Goal: Navigation & Orientation: Understand site structure

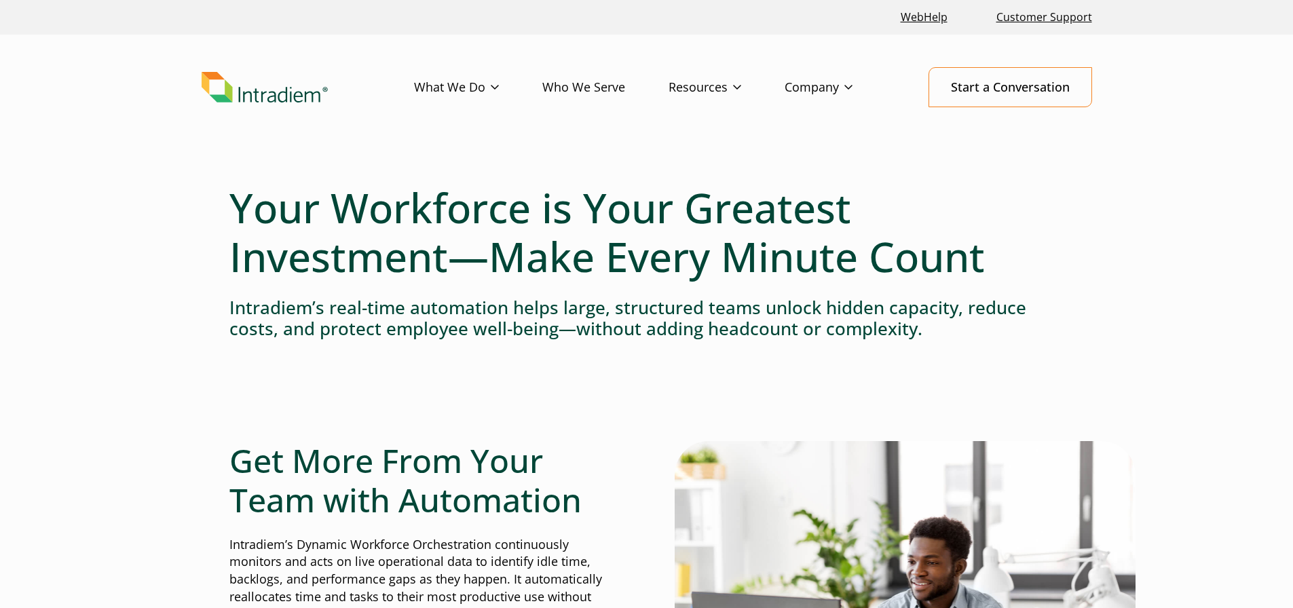
click at [579, 87] on link "Who We Serve" at bounding box center [605, 87] width 126 height 39
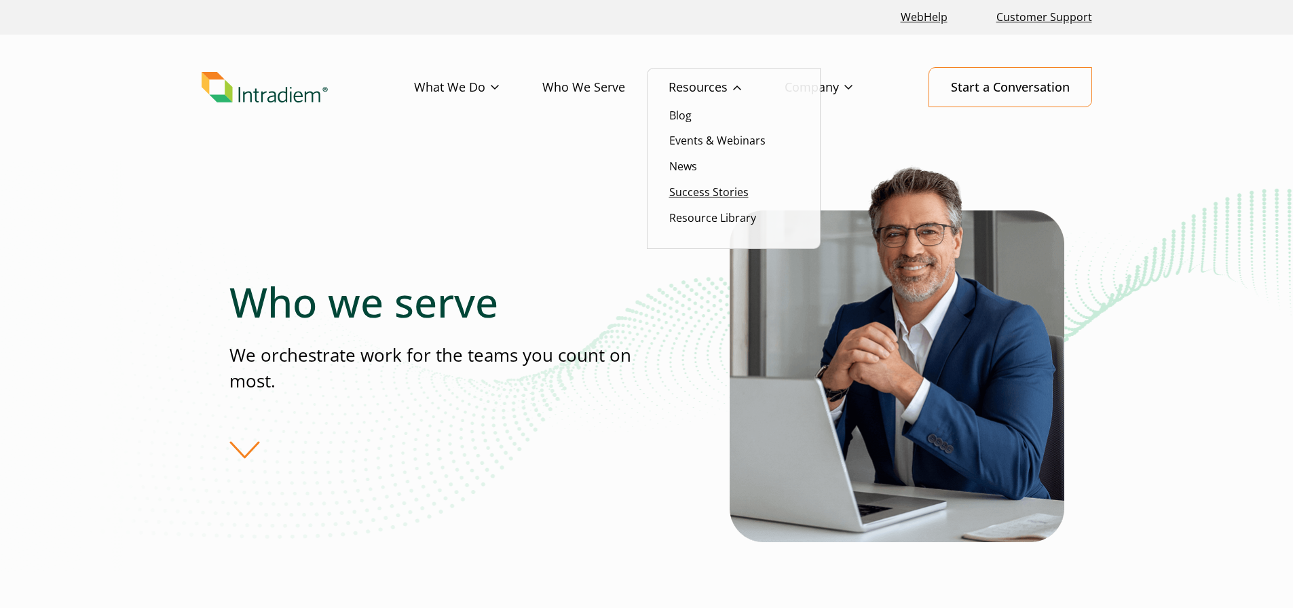
click at [686, 192] on link "Success Stories" at bounding box center [708, 192] width 79 height 15
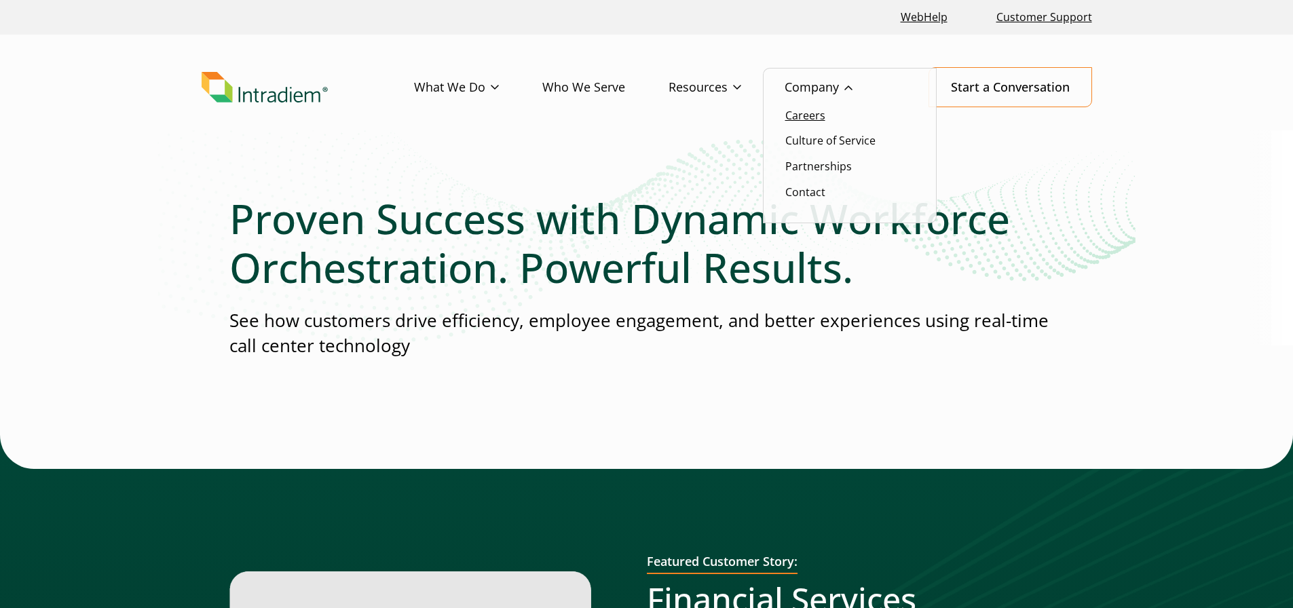
click at [814, 118] on link "Careers" at bounding box center [805, 115] width 40 height 15
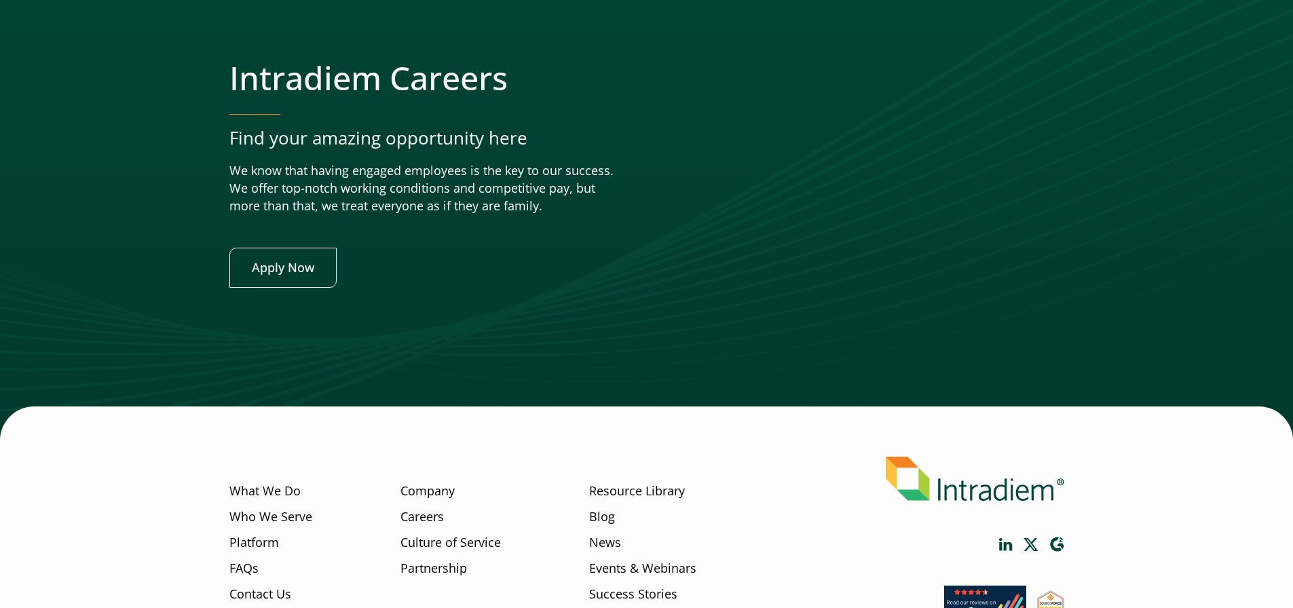
scroll to position [5070, 0]
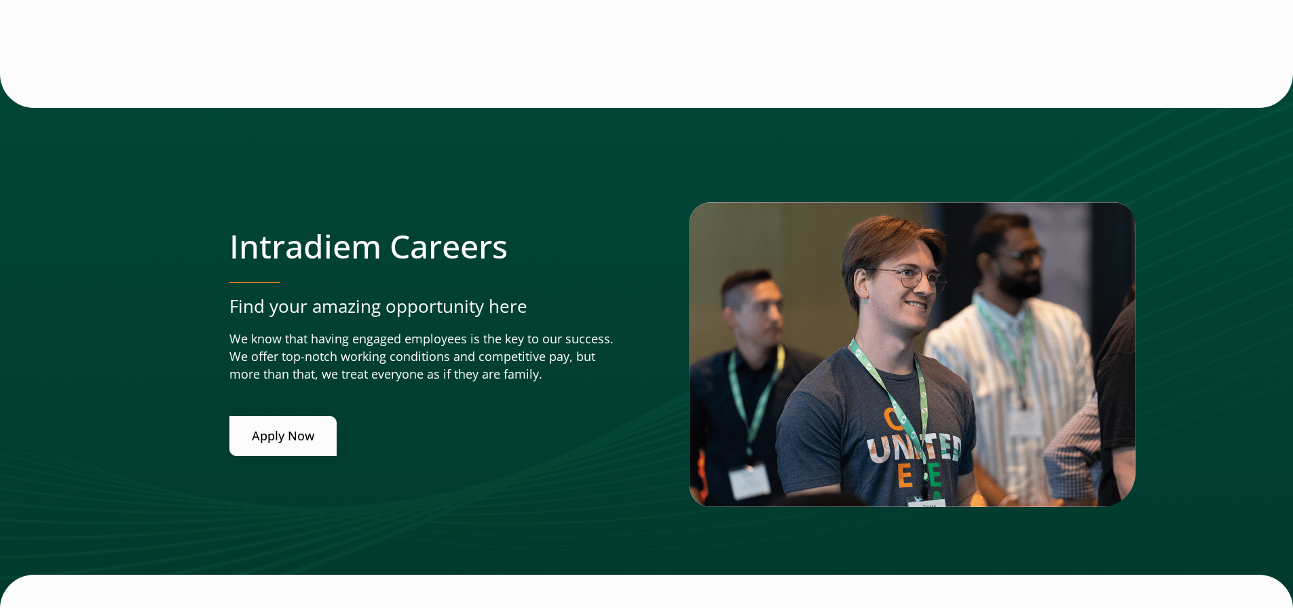
click at [277, 431] on link "Apply Now" at bounding box center [282, 436] width 107 height 40
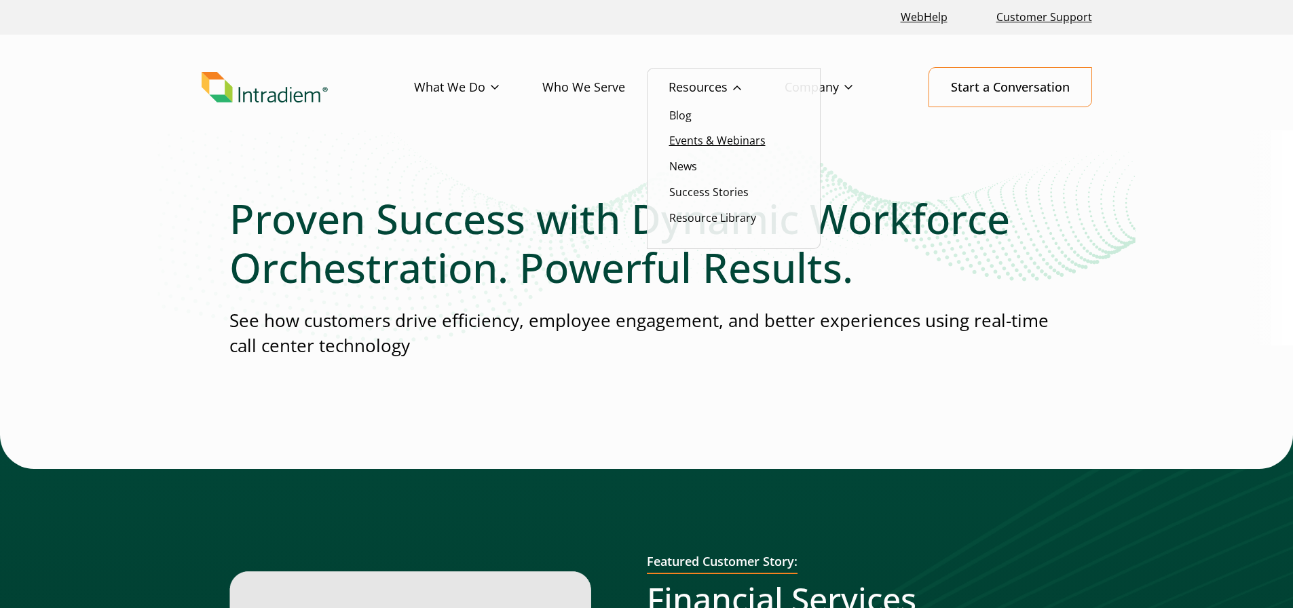
click at [696, 140] on link "Events & Webinars" at bounding box center [717, 140] width 96 height 15
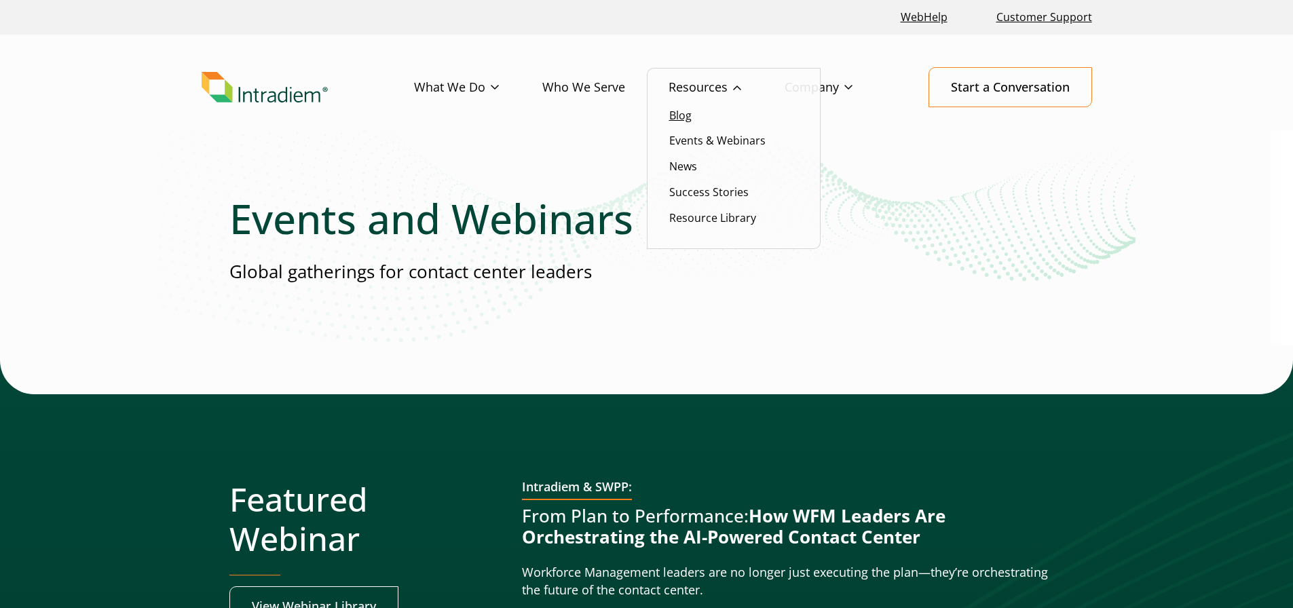
click at [690, 117] on link "Blog" at bounding box center [680, 115] width 22 height 15
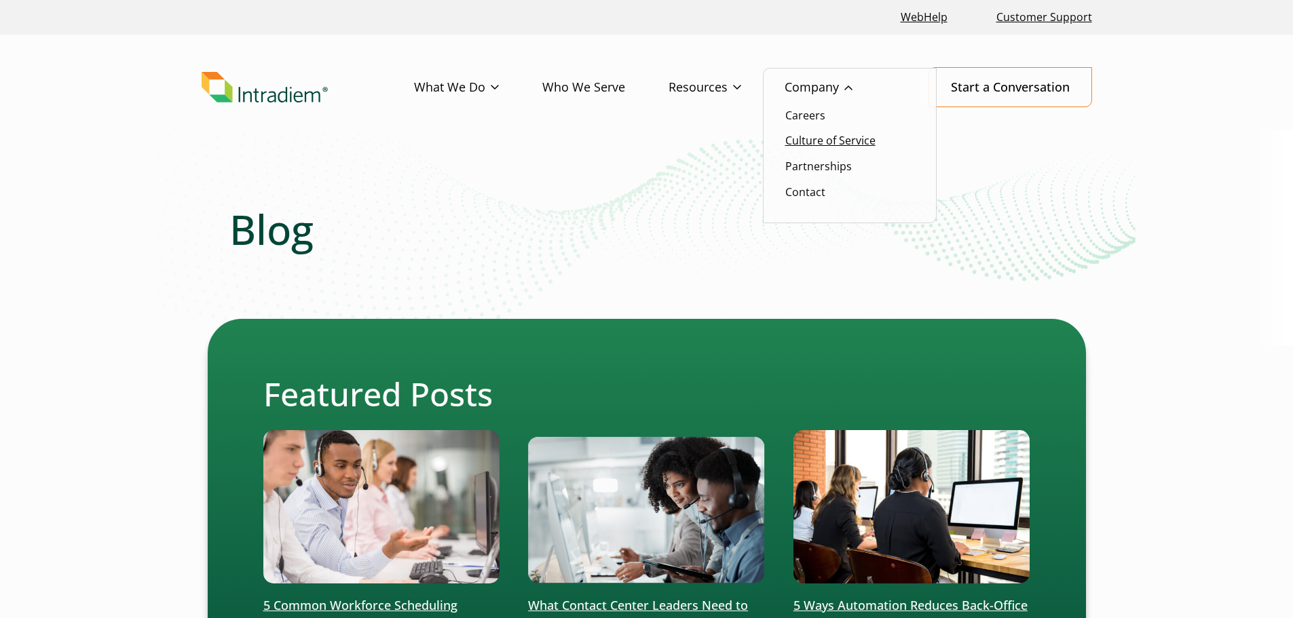
click at [796, 135] on link "Culture of Service" at bounding box center [830, 140] width 90 height 15
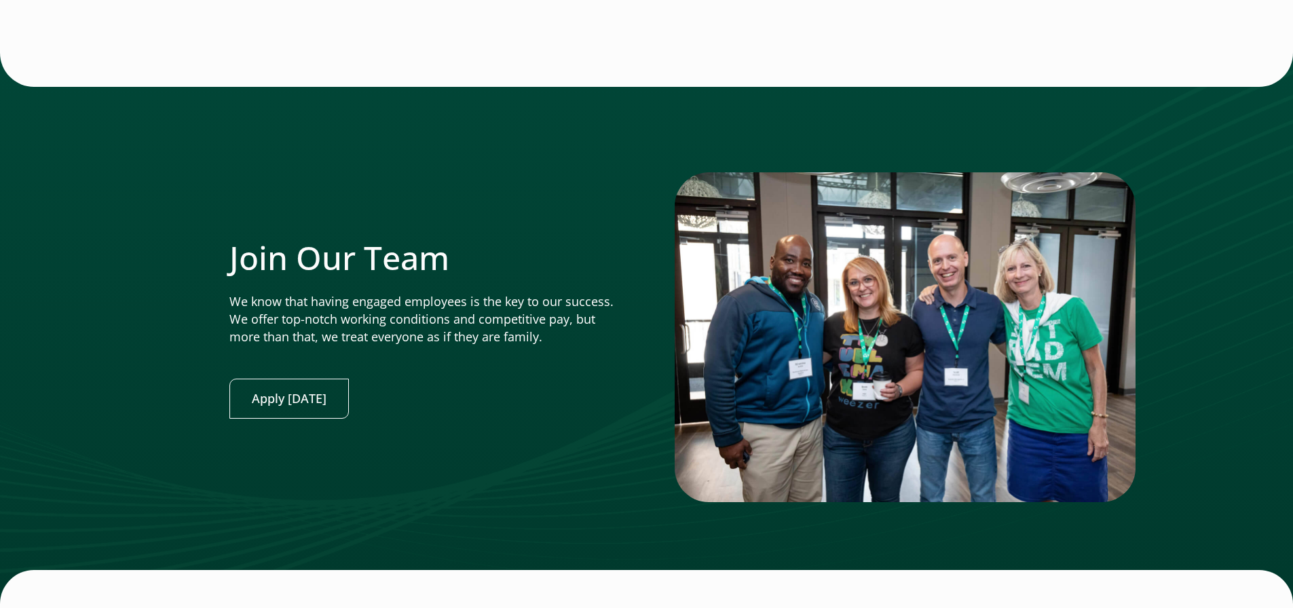
scroll to position [3371, 0]
